Goal: Entertainment & Leisure: Consume media (video, audio)

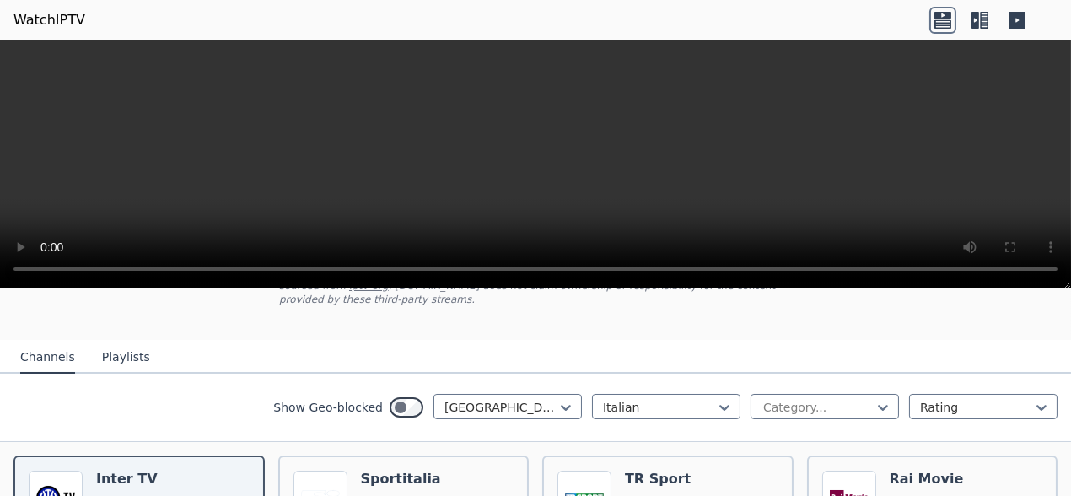
scroll to position [169, 0]
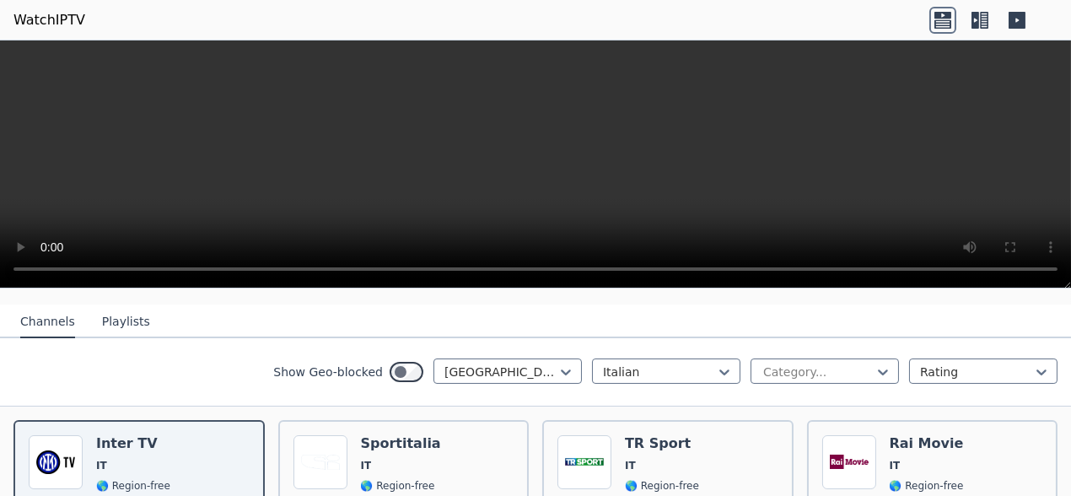
click at [115, 306] on button "Playlists" at bounding box center [126, 322] width 48 height 32
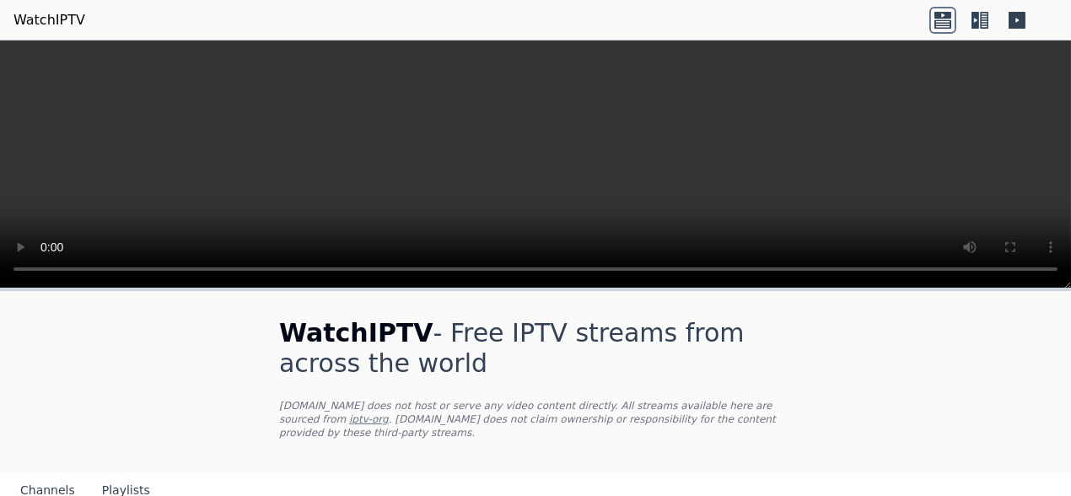
scroll to position [36, 0]
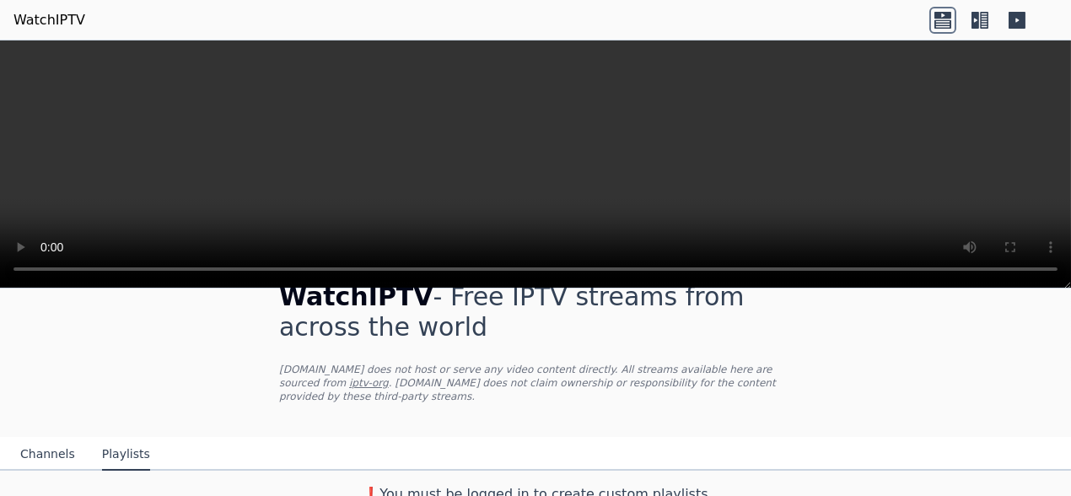
click at [48, 443] on button "Channels" at bounding box center [47, 454] width 55 height 32
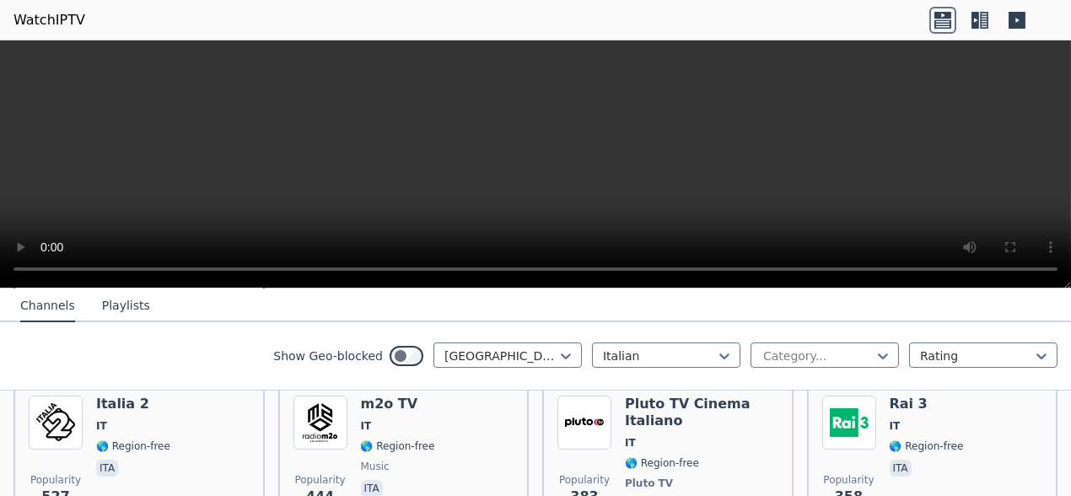
drag, startPoint x: 868, startPoint y: 94, endPoint x: 534, endPoint y: 164, distance: 341.1
click at [534, 164] on video at bounding box center [535, 164] width 1071 height 248
click at [980, 23] on icon at bounding box center [984, 20] width 8 height 17
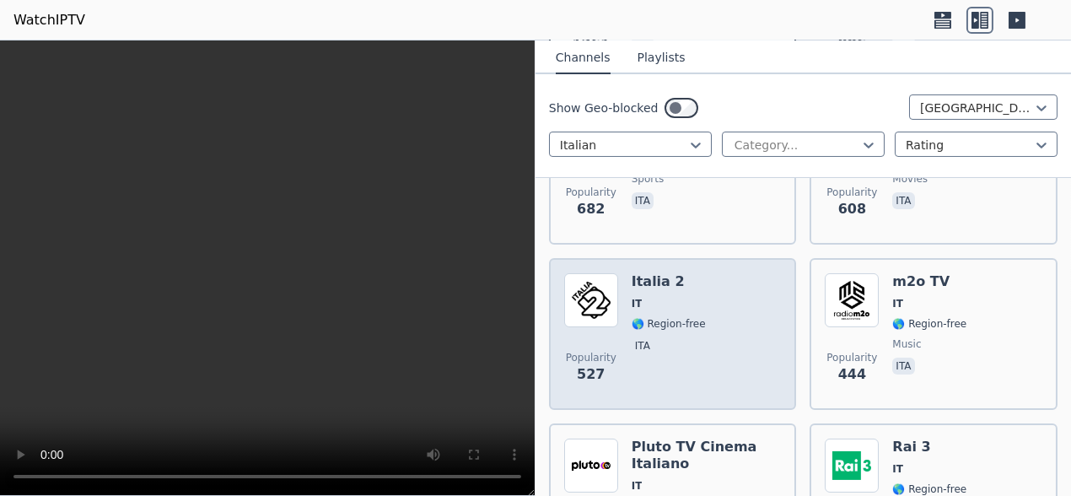
scroll to position [626, 0]
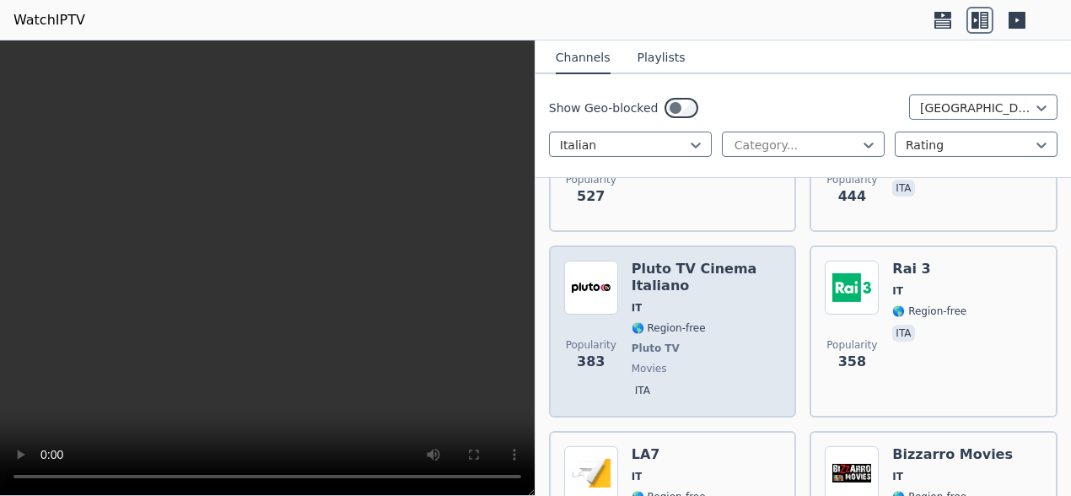
drag, startPoint x: 709, startPoint y: 297, endPoint x: 730, endPoint y: 318, distance: 29.8
click at [730, 318] on div "Pluto TV Cinema Italiano IT 🌎 Region-free Pluto TV movies ita" at bounding box center [706, 332] width 150 height 142
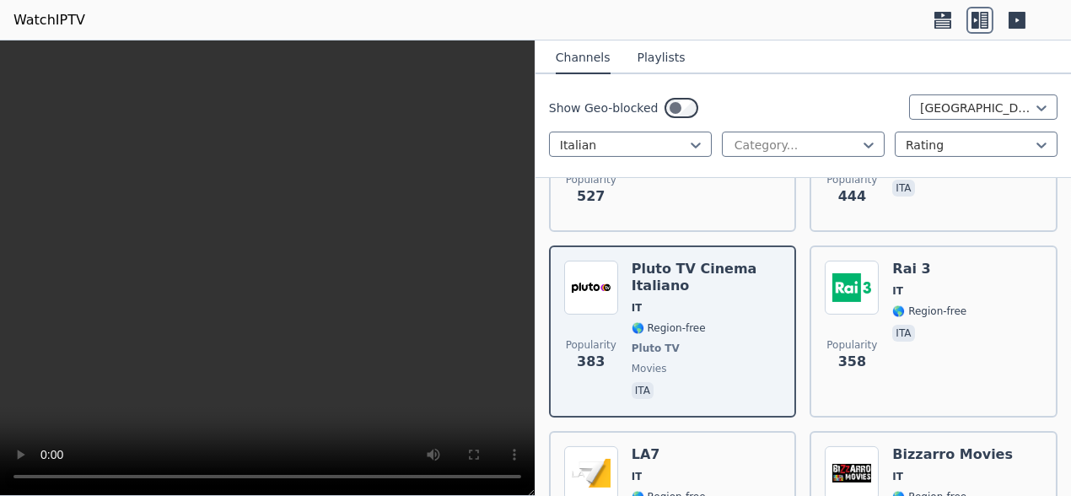
drag, startPoint x: 362, startPoint y: 124, endPoint x: 287, endPoint y: 70, distance: 91.7
click at [287, 70] on video at bounding box center [267, 267] width 534 height 455
drag, startPoint x: 310, startPoint y: 78, endPoint x: 498, endPoint y: 81, distance: 188.0
click at [498, 81] on video at bounding box center [267, 267] width 534 height 455
drag, startPoint x: 274, startPoint y: 143, endPoint x: 409, endPoint y: 94, distance: 143.5
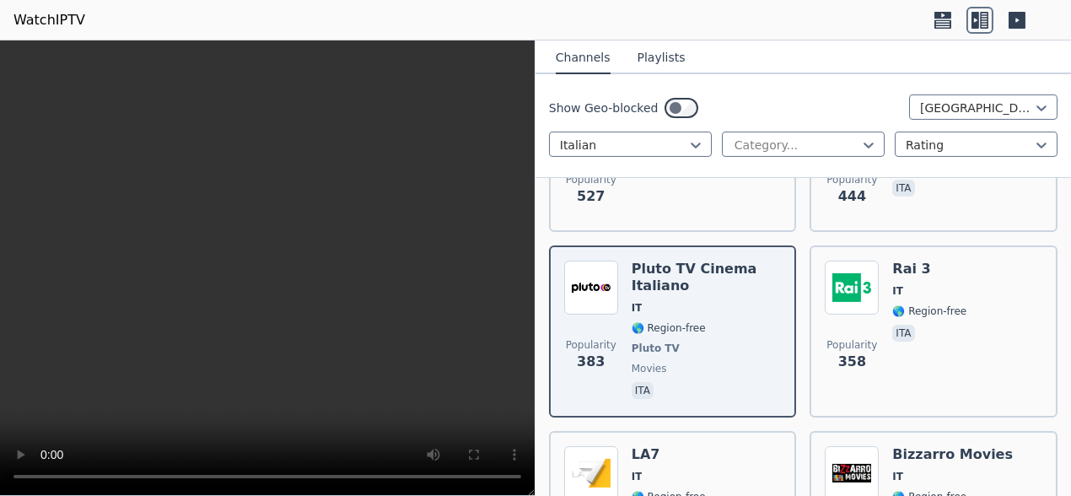
click at [409, 94] on video at bounding box center [267, 267] width 534 height 455
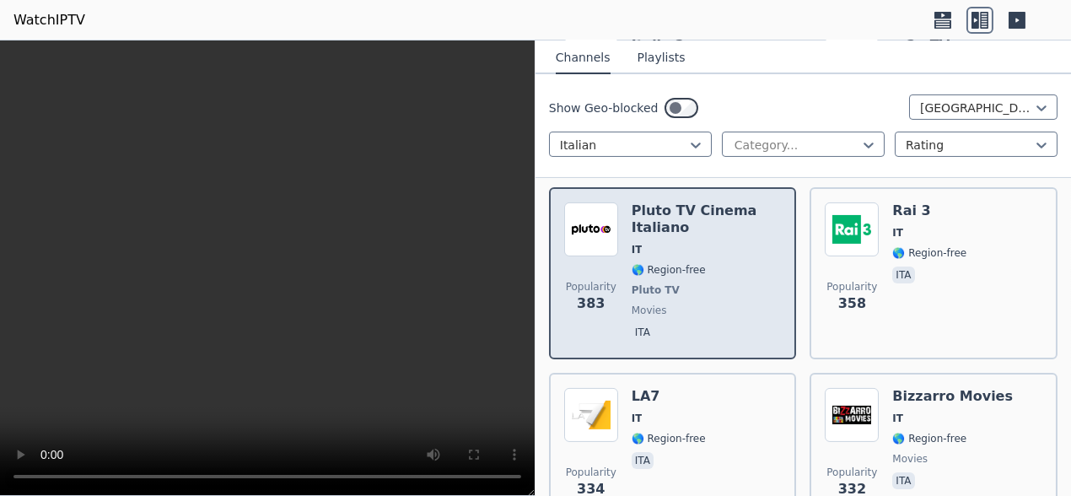
scroll to position [711, 0]
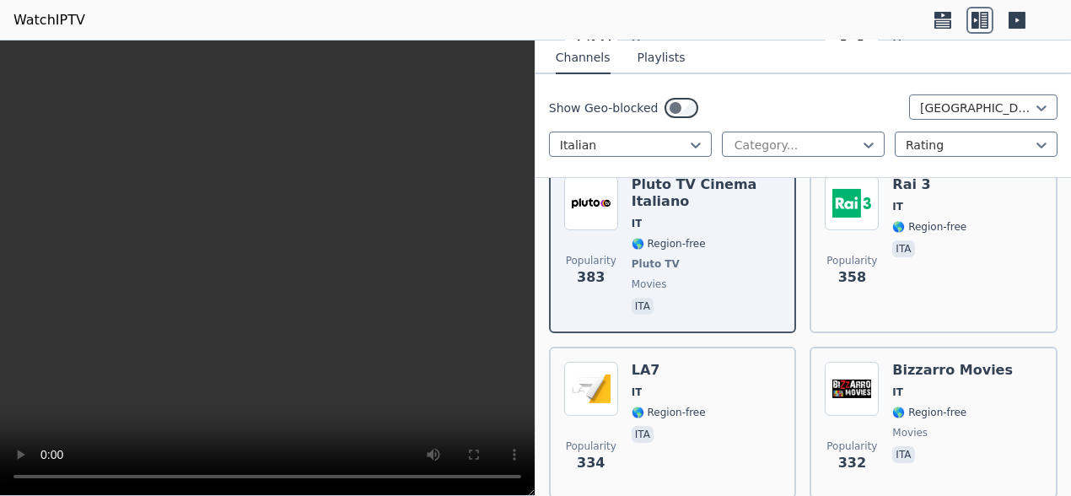
drag, startPoint x: 706, startPoint y: 279, endPoint x: 168, endPoint y: 12, distance: 600.6
click at [168, 12] on header "WatchIPTV" at bounding box center [535, 20] width 1071 height 40
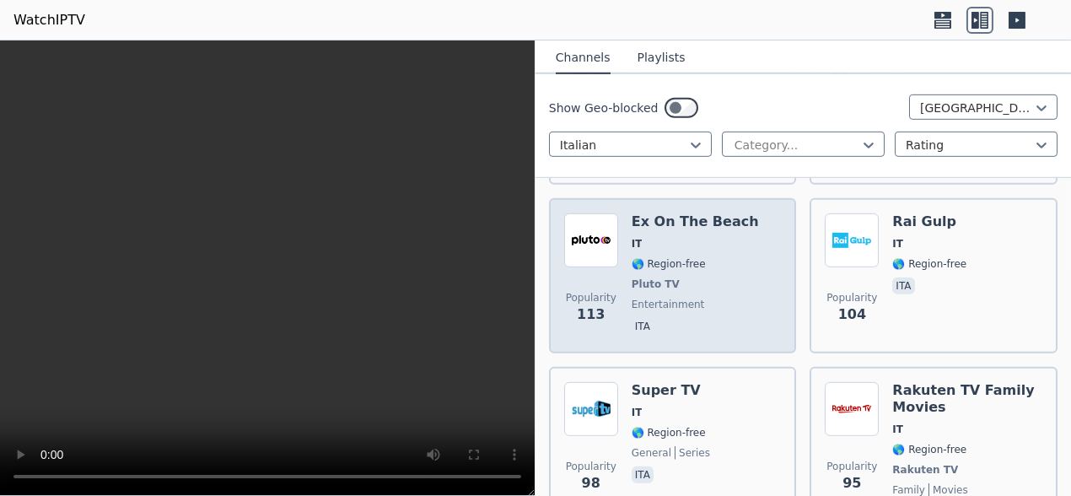
scroll to position [2228, 0]
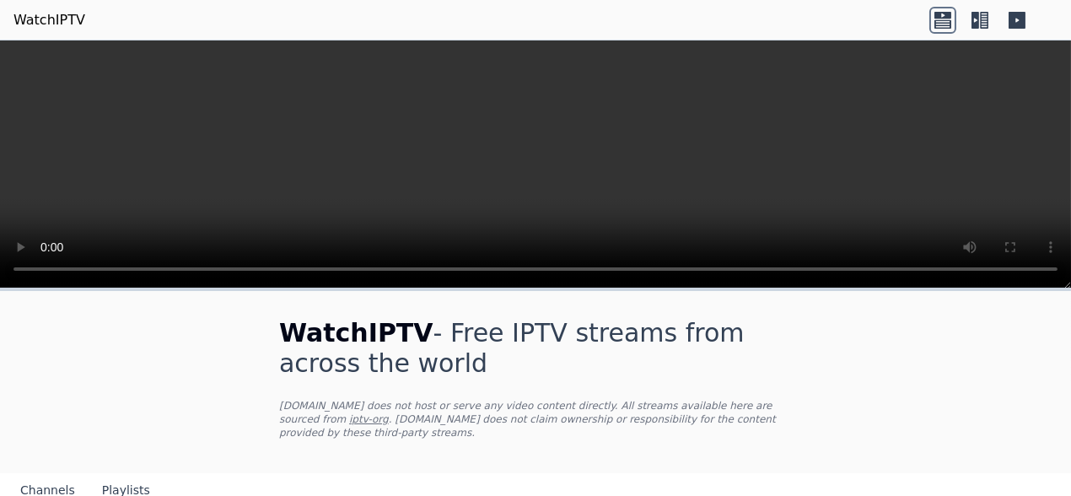
drag, startPoint x: 908, startPoint y: 363, endPoint x: 980, endPoint y: 230, distance: 150.5
click at [980, 25] on icon at bounding box center [984, 20] width 8 height 17
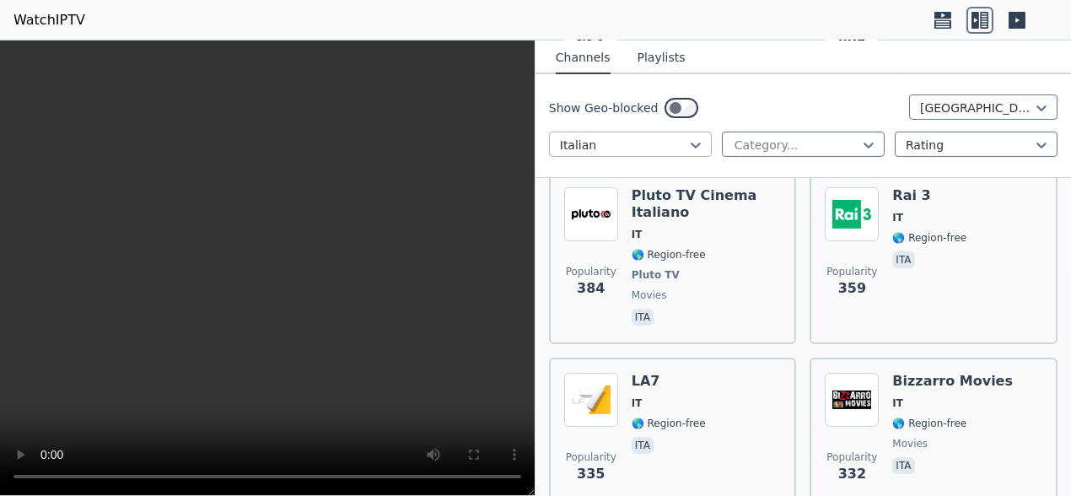
scroll to position [674, 0]
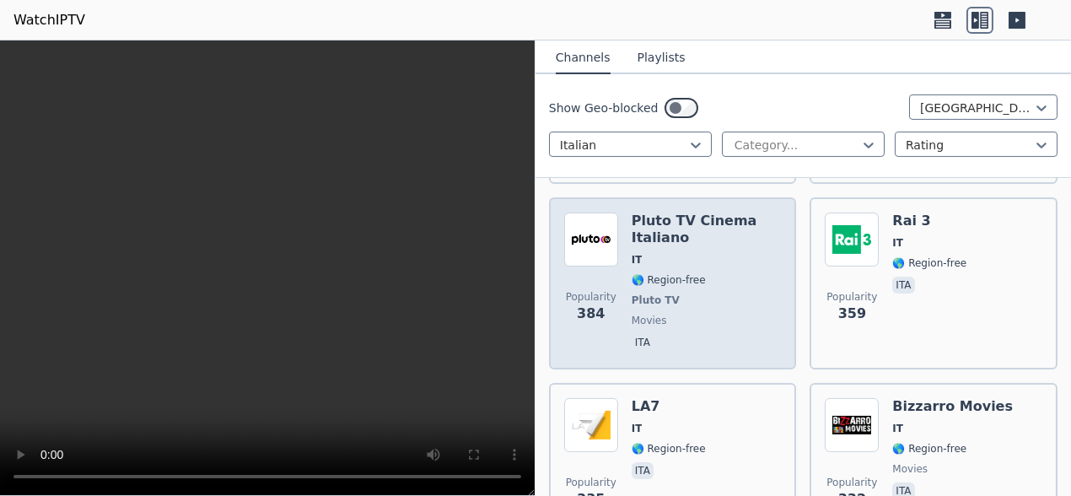
click at [708, 244] on h6 "Pluto TV Cinema Italiano" at bounding box center [706, 229] width 150 height 34
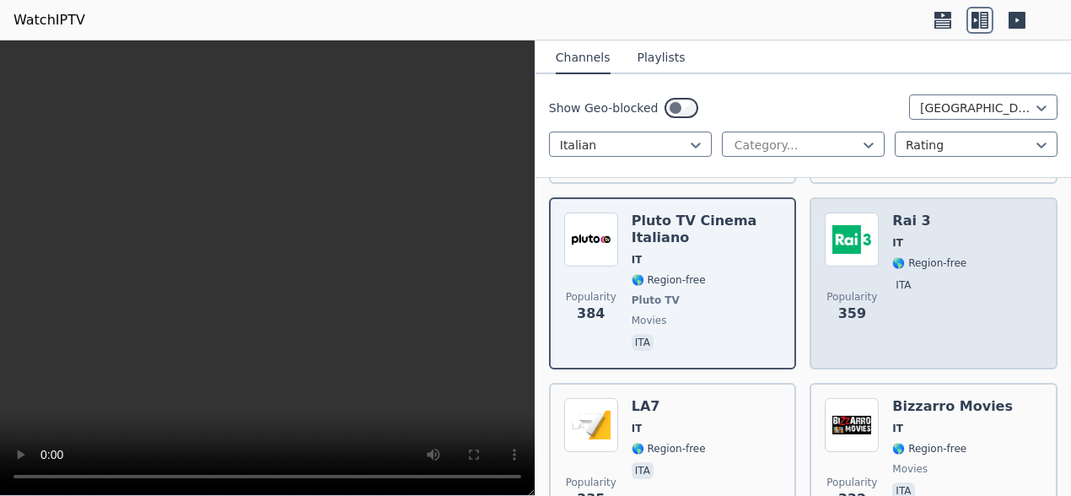
click at [986, 271] on div "Popularity 359 Rai 3 IT 🌎 Region-free ita" at bounding box center [934, 283] width 218 height 142
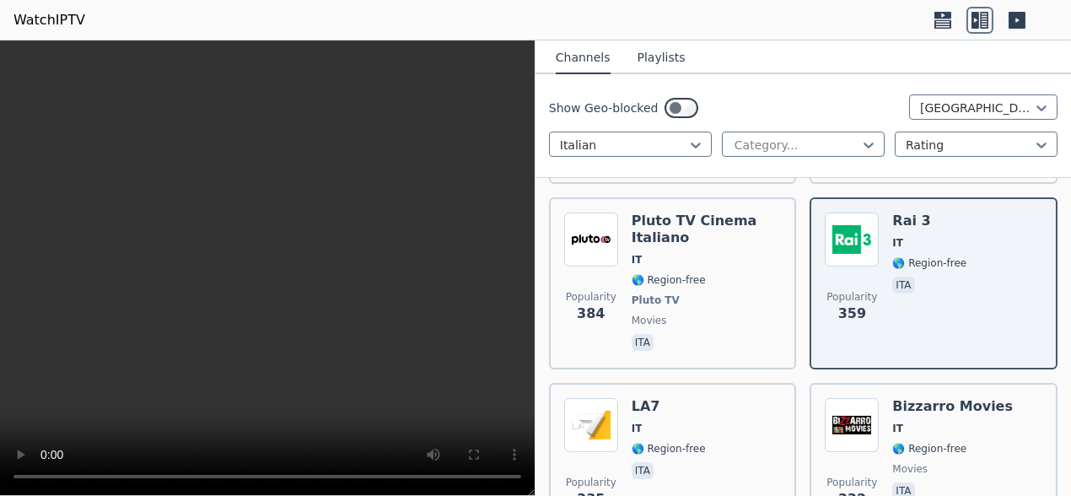
click at [691, 259] on span "IT" at bounding box center [706, 259] width 150 height 13
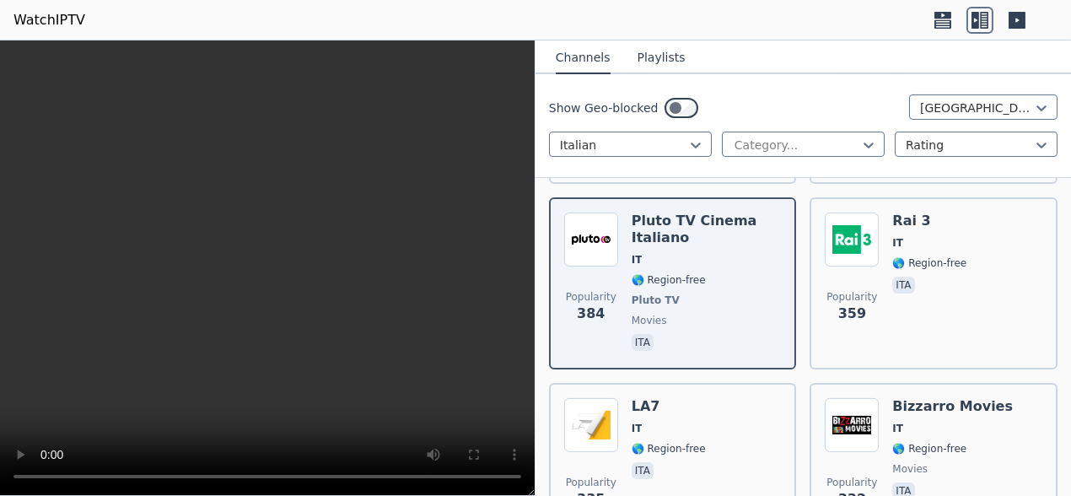
drag, startPoint x: 210, startPoint y: 181, endPoint x: 142, endPoint y: 173, distance: 68.8
click at [142, 173] on video at bounding box center [267, 267] width 534 height 455
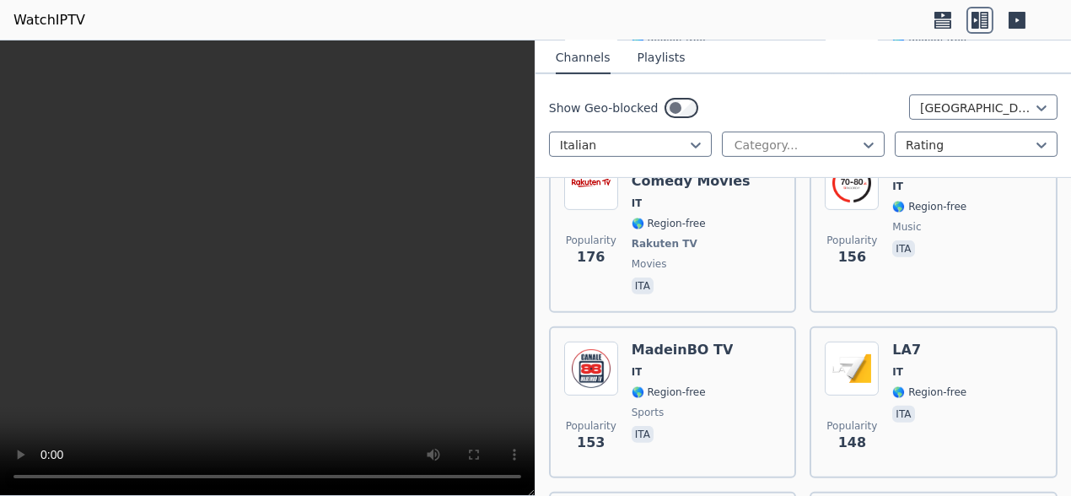
scroll to position [1518, 0]
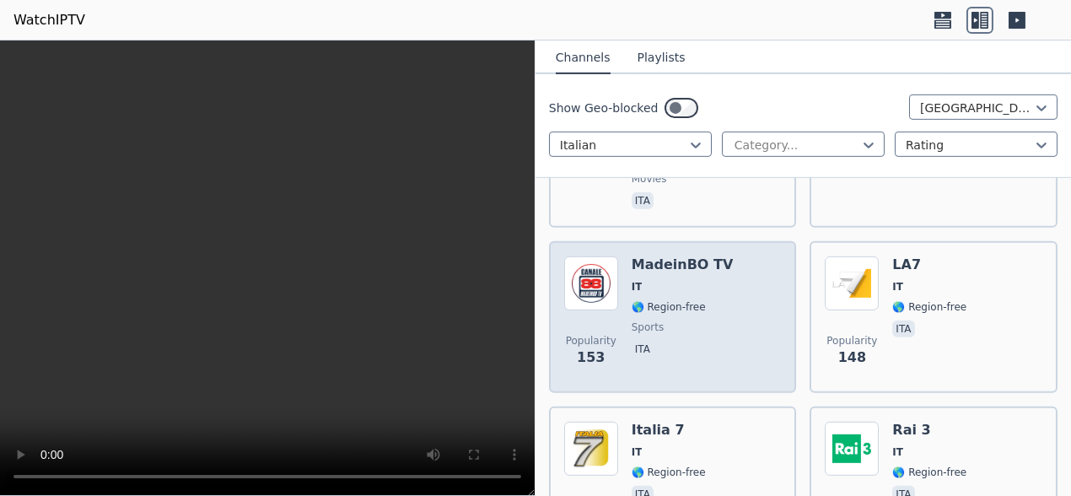
click at [706, 283] on span "IT" at bounding box center [682, 286] width 102 height 13
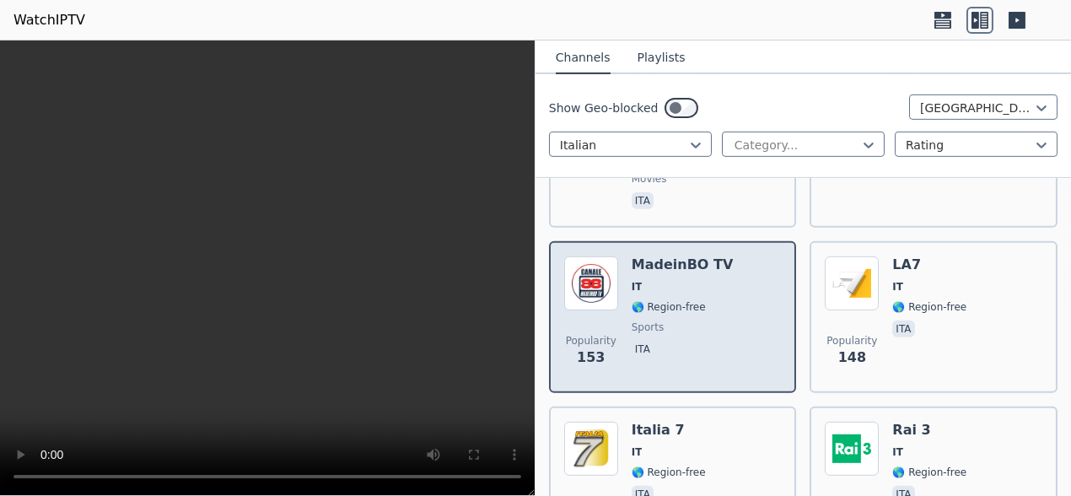
click at [701, 296] on div "MadeinBO TV IT 🌎 Region-free sports ita" at bounding box center [682, 316] width 102 height 121
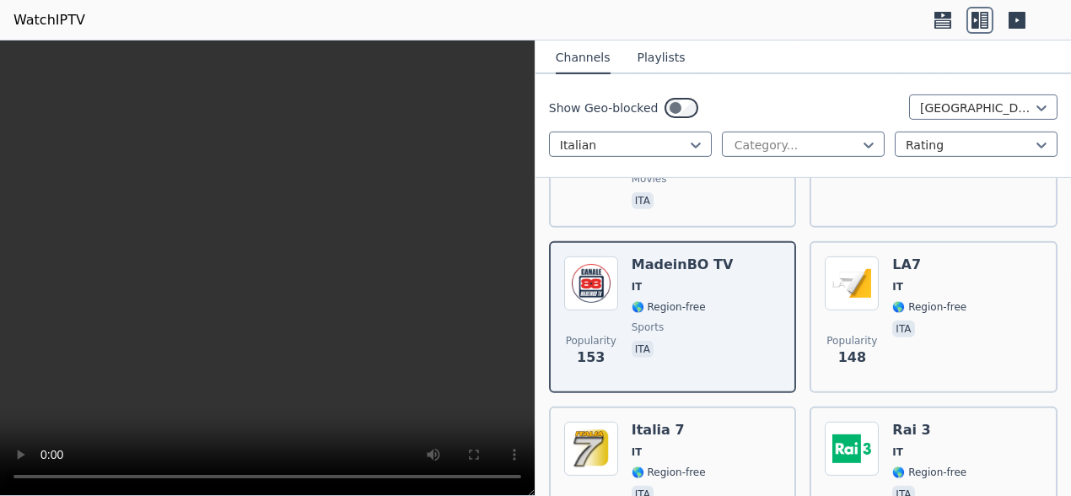
click at [379, 68] on video at bounding box center [267, 267] width 534 height 455
click at [243, 206] on video at bounding box center [267, 267] width 534 height 455
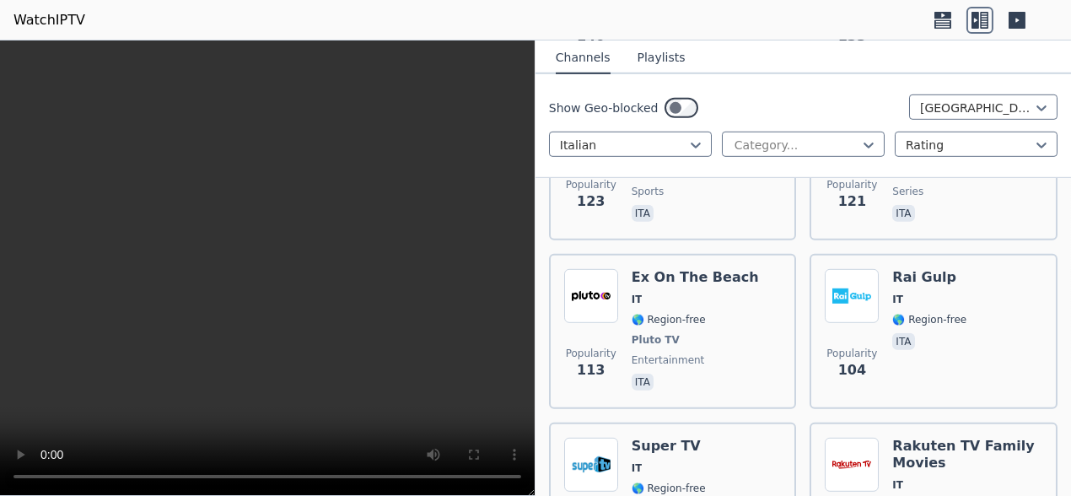
scroll to position [2192, 0]
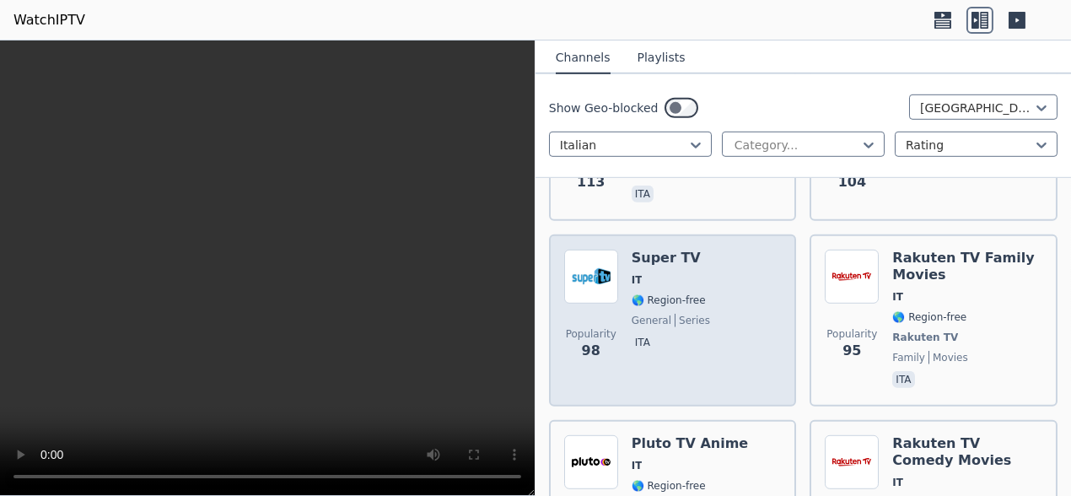
click at [709, 270] on div "Popularity 98 Super TV IT 🌎 Region-free general series ita" at bounding box center [673, 321] width 218 height 142
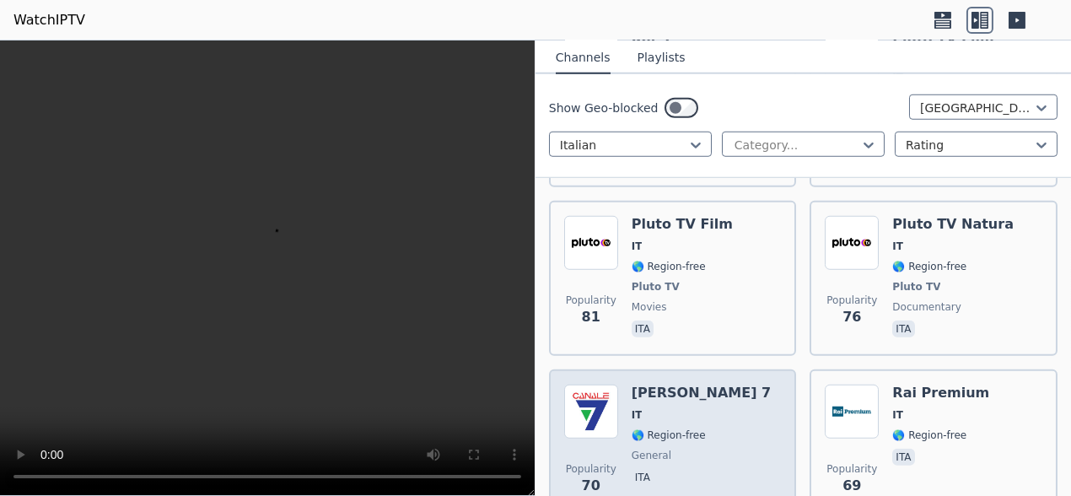
scroll to position [2781, 0]
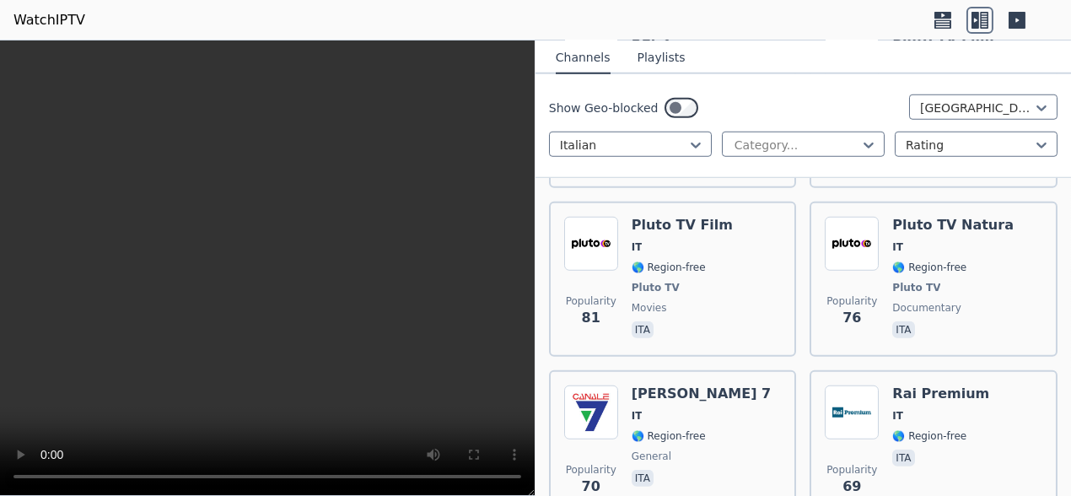
click at [649, 56] on button "Playlists" at bounding box center [661, 58] width 48 height 32
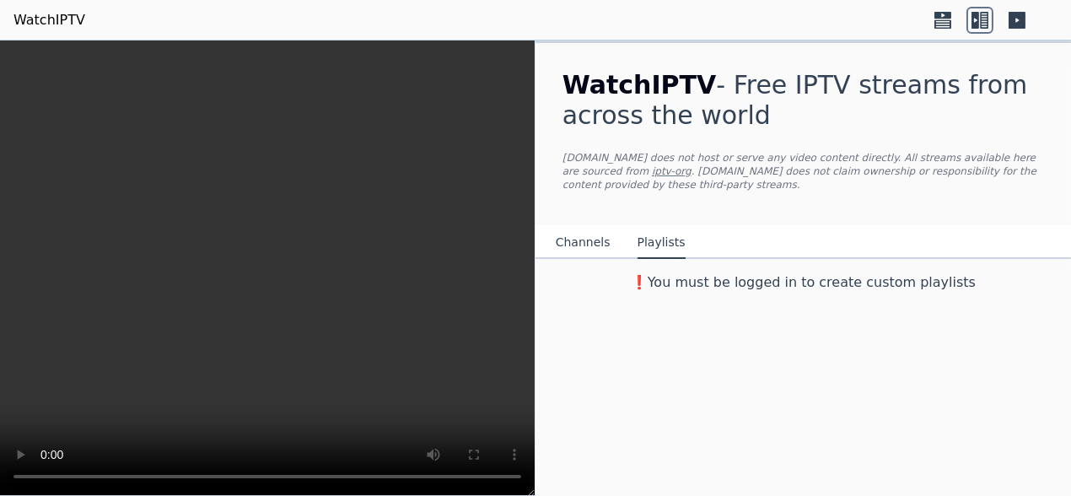
scroll to position [0, 0]
click at [655, 227] on button "Playlists" at bounding box center [661, 243] width 48 height 32
click at [19, 16] on link "WatchIPTV" at bounding box center [49, 20] width 72 height 20
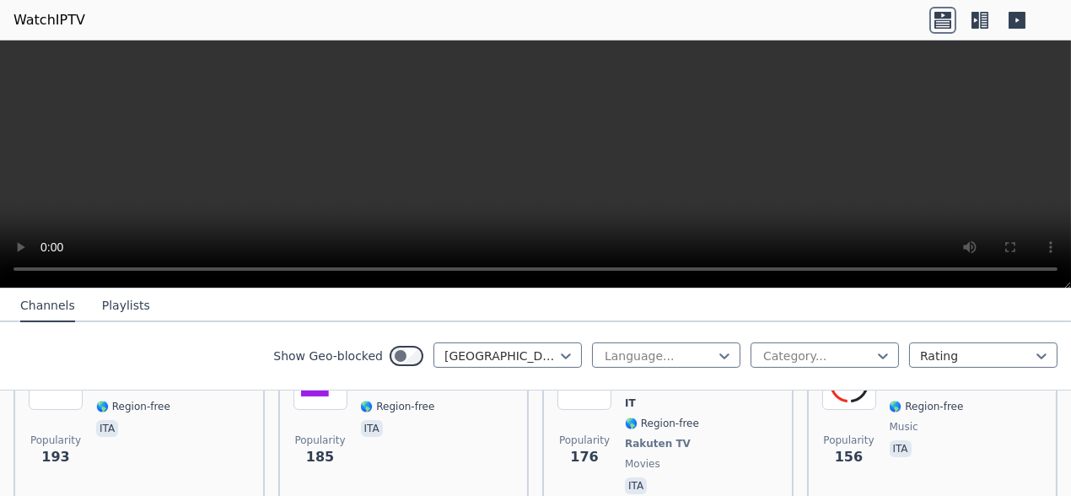
scroll to position [590, 0]
